Goal: Transaction & Acquisition: Purchase product/service

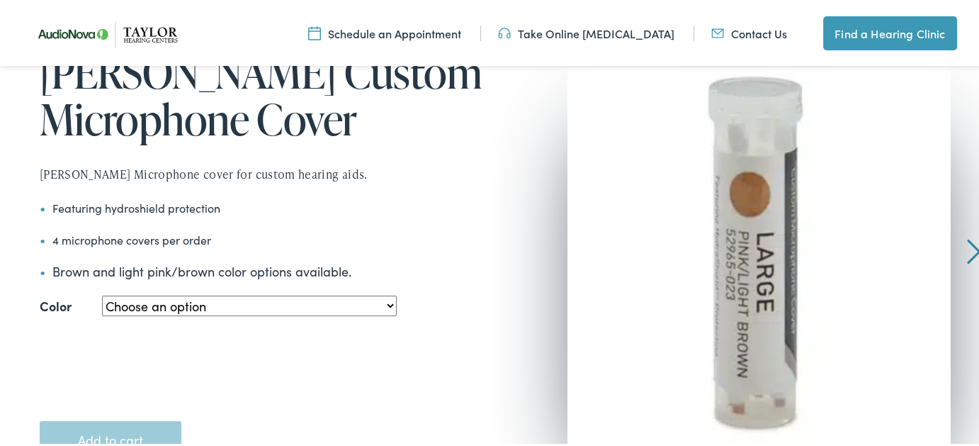
scroll to position [283, 0]
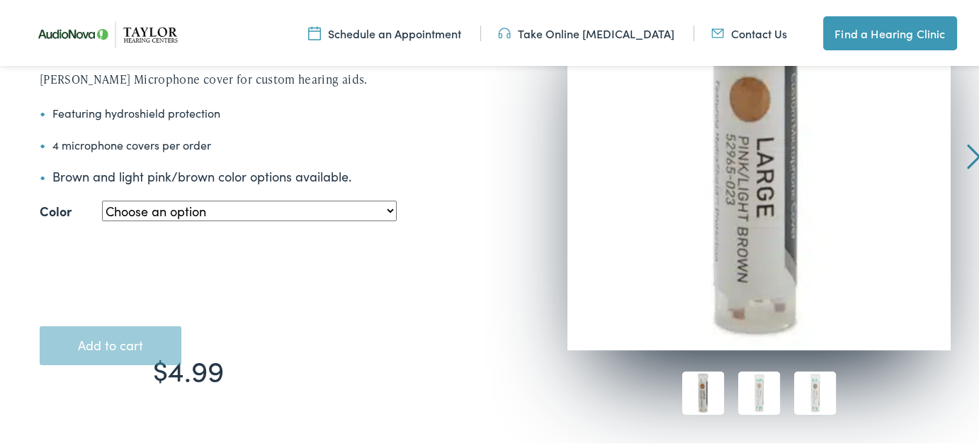
click at [378, 209] on select "Choose an option Large - Pink/Light Brown Small - Pink/Light Brown Small – Medi…" at bounding box center [249, 208] width 295 height 21
select select "small-medium-brown"
click at [102, 198] on select "Choose an option Large - Pink/Light Brown Small - Pink/Light Brown Small – Medi…" at bounding box center [249, 208] width 295 height 21
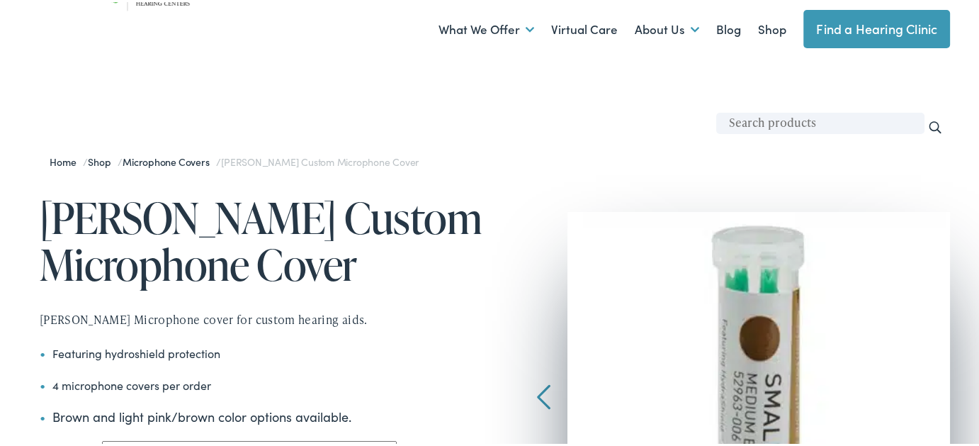
scroll to position [0, 0]
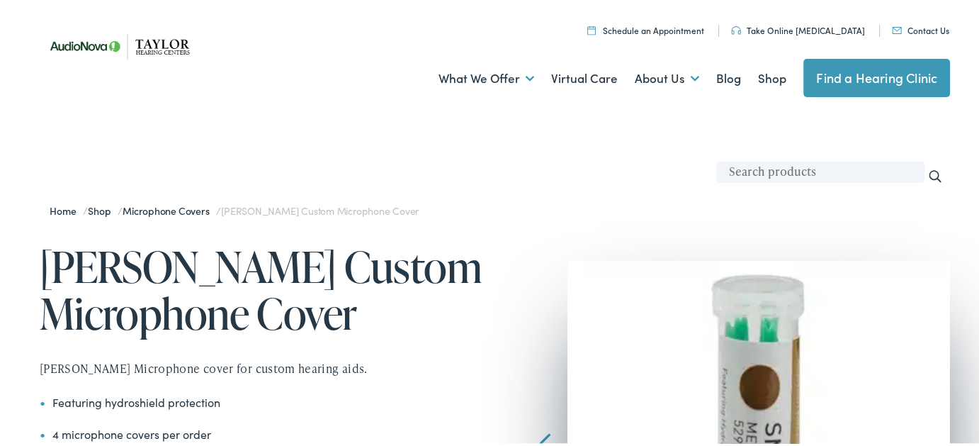
click at [908, 29] on link "Contact Us" at bounding box center [920, 28] width 57 height 12
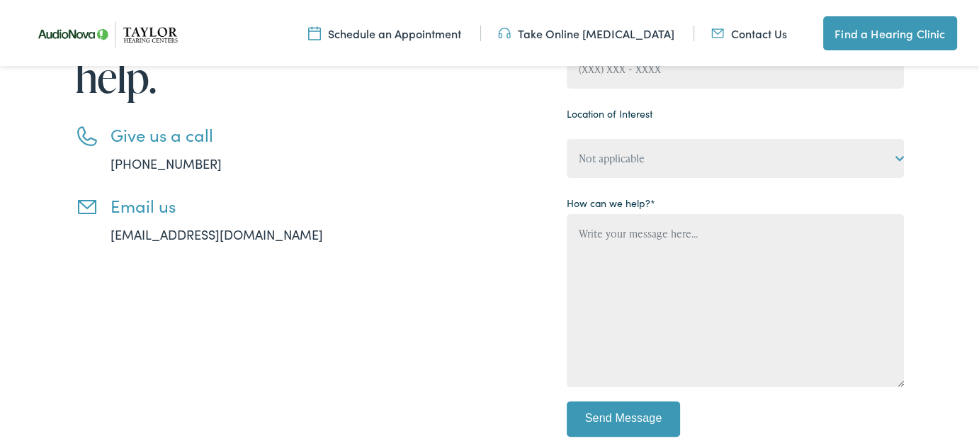
scroll to position [188, 0]
